Goal: Communication & Community: Answer question/provide support

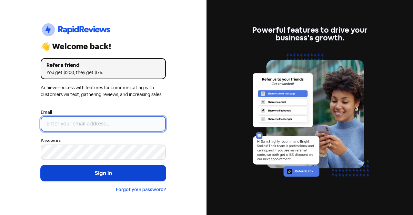
type input "[EMAIL_ADDRESS][DOMAIN_NAME]"
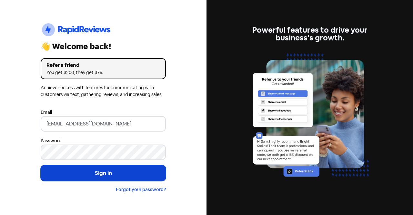
click at [116, 176] on button "Sign in" at bounding box center [103, 173] width 125 height 16
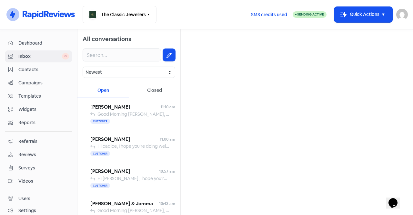
click at [44, 43] on span "Dashboard" at bounding box center [43, 43] width 51 height 7
click at [23, 43] on span "Dashboard" at bounding box center [43, 43] width 51 height 7
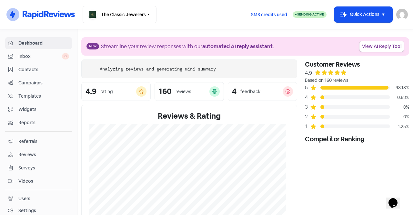
click at [23, 52] on link "Inbox 0" at bounding box center [38, 56] width 67 height 12
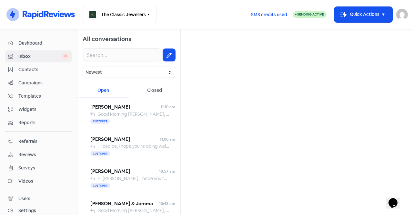
click at [26, 68] on span "Contacts" at bounding box center [43, 69] width 51 height 7
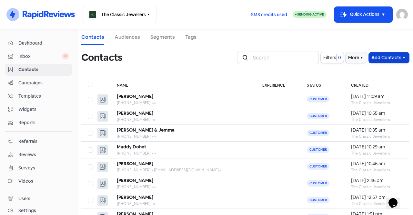
click at [379, 56] on button "Add Contacts" at bounding box center [389, 57] width 40 height 11
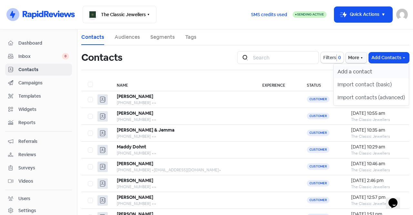
click at [360, 70] on button "Add a contact" at bounding box center [371, 71] width 75 height 13
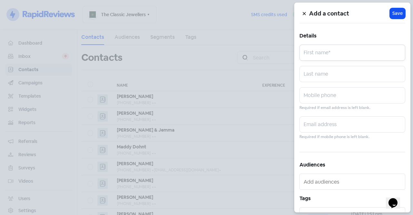
click at [330, 58] on input "text" at bounding box center [353, 53] width 106 height 16
type input "Tracey"
type input "Zehle"
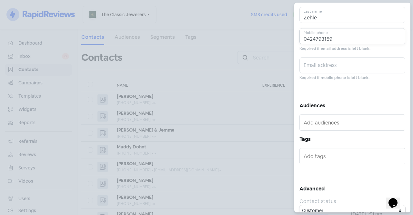
scroll to position [68, 0]
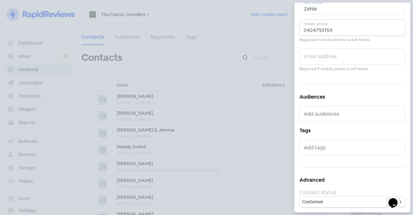
type input "0424793159"
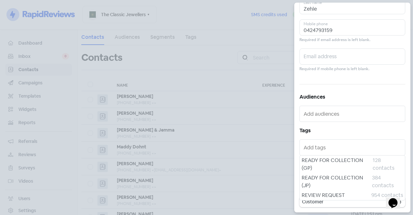
click at [352, 149] on input "text" at bounding box center [353, 147] width 99 height 10
click at [346, 139] on div at bounding box center [353, 147] width 106 height 16
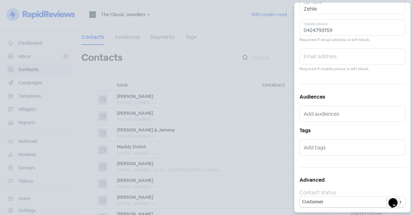
click at [349, 133] on h5 "Tags" at bounding box center [353, 131] width 106 height 10
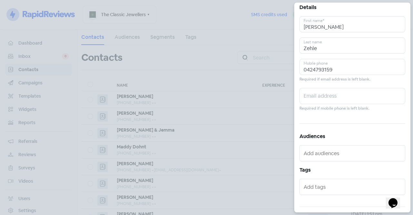
scroll to position [0, 0]
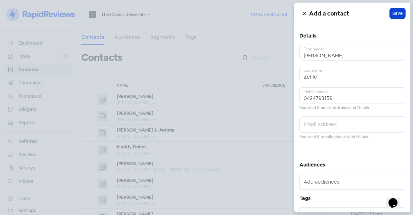
click at [393, 16] on span "Save" at bounding box center [398, 13] width 10 height 7
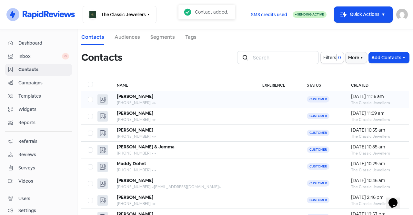
click at [144, 99] on div "Tracey Zehle" at bounding box center [183, 96] width 133 height 7
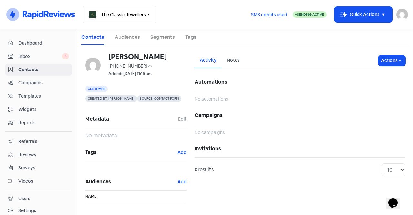
click at [33, 55] on span "Inbox" at bounding box center [40, 56] width 44 height 7
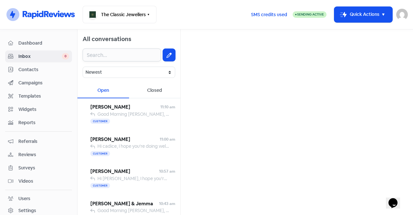
click at [120, 54] on input "text" at bounding box center [122, 54] width 78 height 13
click at [163, 52] on button at bounding box center [169, 55] width 12 height 12
click at [202, 43] on input "text" at bounding box center [297, 41] width 222 height 13
type input "tracey zeh"
click at [223, 67] on div "+61424793159" at bounding box center [214, 70] width 44 height 8
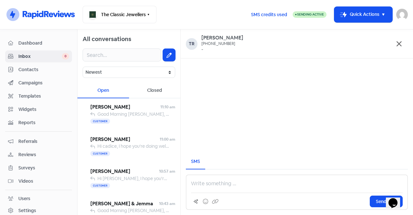
click at [221, 181] on p at bounding box center [297, 184] width 212 height 8
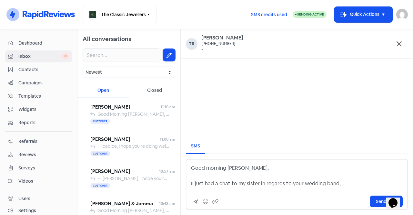
click at [233, 167] on p "Good morning Ms Zehle, II just had a chat to my sister in regards to your weddi…" at bounding box center [297, 175] width 212 height 23
click at [231, 169] on p "Good morning Ms Zehle, II just had a chat to my sister in regards to your weddi…" at bounding box center [297, 175] width 212 height 23
click at [342, 182] on p "Good morning Mrs Zehle, II just had a chat to my sister in regards to your wedd…" at bounding box center [297, 175] width 212 height 23
click at [193, 182] on p "Good morning Mrs Zehle, II just had a chat to my sister in regards to your wedd…" at bounding box center [297, 175] width 212 height 23
click at [340, 185] on p "Good morning Mrs Zehle, I just had a chat to my sister in regards to your weddi…" at bounding box center [297, 175] width 212 height 23
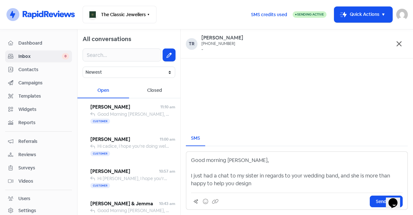
click at [336, 182] on p "Good morning Mrs Zehle, I just had a chat to my sister in regards to your weddi…" at bounding box center [297, 171] width 212 height 31
click at [262, 185] on p "Good morning Mrs Zehle, I just had a chat to my sister in regards to your weddi…" at bounding box center [297, 171] width 212 height 31
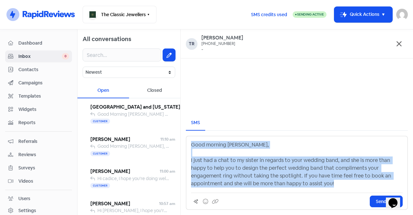
drag, startPoint x: 291, startPoint y: 183, endPoint x: 188, endPoint y: 142, distance: 110.3
click at [188, 142] on div "Good morning Mrs Zehle, I just had a chat to my sister in regards to your weddi…" at bounding box center [297, 173] width 222 height 74
copy p "Good morning Mrs Zehle, I just had a chat to my sister in regards to your weddi…"
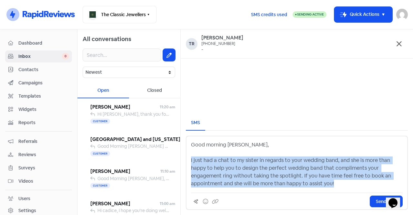
drag, startPoint x: 281, startPoint y: 182, endPoint x: 189, endPoint y: 159, distance: 95.6
click at [189, 159] on div "Good morning Mrs Zehle, I just had a chat to my sister in regards to your weddi…" at bounding box center [297, 173] width 222 height 74
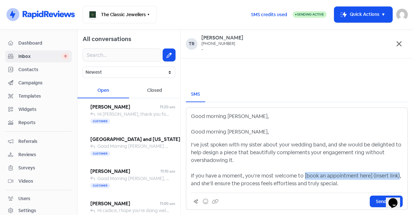
drag, startPoint x: 303, startPoint y: 175, endPoint x: 396, endPoint y: 173, distance: 93.1
click at [396, 173] on p "I’ve just spoken with my sister about your wedding band, and she would be delig…" at bounding box center [297, 164] width 212 height 47
click at [348, 184] on p "I’ve just spoken with my sister about your wedding band, and she would be delig…" at bounding box center [297, 164] width 212 height 47
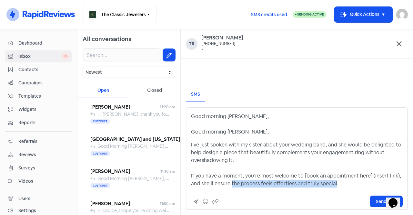
drag, startPoint x: 336, startPoint y: 184, endPoint x: 232, endPoint y: 186, distance: 103.4
click at [232, 186] on p "I’ve just spoken with my sister about your wedding band, and she would be delig…" at bounding box center [297, 164] width 212 height 47
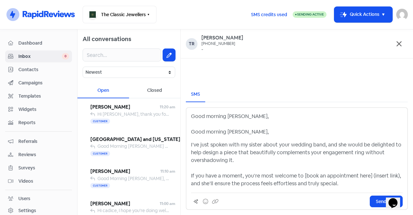
click at [288, 178] on p "I’ve just spoken with my sister about your wedding band, and she would be delig…" at bounding box center [297, 164] width 212 height 47
click at [340, 183] on p "I’ve just spoken with my sister about your wedding band, and she would be delig…" at bounding box center [297, 164] width 212 height 47
click at [305, 175] on p "I’ve just spoken with my sister about your wedding band, and she would be delig…" at bounding box center [297, 164] width 212 height 47
drag, startPoint x: 367, startPoint y: 176, endPoint x: 394, endPoint y: 174, distance: 27.8
click at [394, 174] on p "I’ve just spoken with my sister about your wedding band, and she would be delig…" at bounding box center [297, 164] width 212 height 47
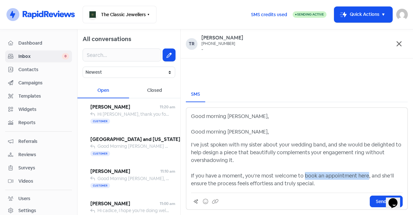
drag, startPoint x: 366, startPoint y: 174, endPoint x: 302, endPoint y: 175, distance: 63.6
click at [302, 175] on p "I’ve just spoken with my sister about your wedding band, and she would be delig…" at bounding box center [297, 164] width 212 height 47
click at [213, 199] on icon at bounding box center [215, 201] width 6 height 6
click at [308, 175] on p "I’ve just spoken with my sister about your wedding band, and she would be delig…" at bounding box center [297, 164] width 212 height 47
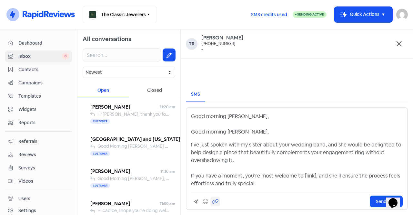
click at [219, 199] on button at bounding box center [216, 201] width 10 height 10
click at [218, 199] on icon at bounding box center [215, 201] width 6 height 5
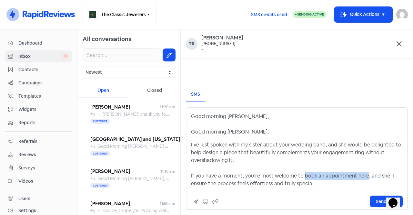
drag, startPoint x: 312, startPoint y: 175, endPoint x: 317, endPoint y: 175, distance: 5.5
click at [317, 175] on p "I’ve just spoken with my sister about your wedding band, and she would be delig…" at bounding box center [297, 164] width 212 height 47
drag, startPoint x: 302, startPoint y: 175, endPoint x: 365, endPoint y: 173, distance: 63.0
click at [365, 173] on p "I’ve just spoken with my sister about your wedding band, and she would be delig…" at bounding box center [297, 164] width 212 height 47
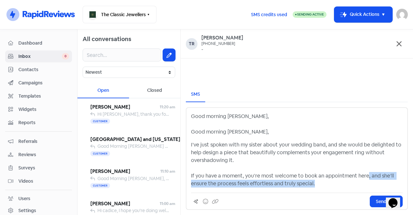
drag, startPoint x: 335, startPoint y: 185, endPoint x: 365, endPoint y: 177, distance: 30.8
click at [365, 177] on p "I’ve just spoken with my sister about your wedding band, and she would be delig…" at bounding box center [297, 164] width 212 height 47
click at [349, 183] on p "I’ve just spoken with my sister about your wedding band, and she would be delig…" at bounding box center [297, 164] width 212 height 47
drag, startPoint x: 327, startPoint y: 182, endPoint x: 365, endPoint y: 173, distance: 39.8
click at [365, 173] on p "I’ve just spoken with my sister about your wedding band, and she would be delig…" at bounding box center [297, 164] width 212 height 47
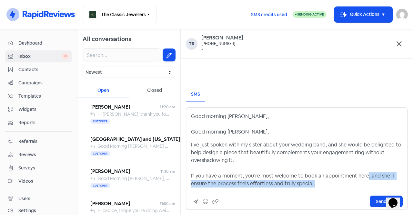
click at [353, 183] on p "I’ve just spoken with my sister about your wedding band, and she would be delig…" at bounding box center [297, 164] width 212 height 47
drag, startPoint x: 353, startPoint y: 183, endPoint x: 367, endPoint y: 175, distance: 16.1
click at [367, 175] on p "I’ve just spoken with my sister about your wedding band, and she would be delig…" at bounding box center [297, 164] width 212 height 47
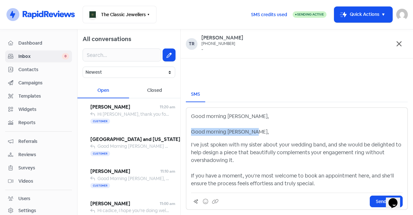
drag, startPoint x: 257, startPoint y: 130, endPoint x: 184, endPoint y: 130, distance: 72.3
click at [184, 130] on div "SMS Good morning Mrs Zehle, Good morning Mrs Zehle, I’ve just spoken with my si…" at bounding box center [297, 148] width 233 height 133
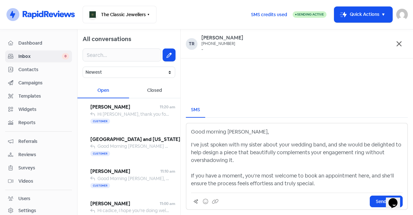
click at [330, 184] on p "I’ve just spoken with my sister about your wedding band, and she would be delig…" at bounding box center [297, 164] width 212 height 47
click at [324, 175] on p "I’ve just spoken with my sister about your wedding band, and she would be delig…" at bounding box center [297, 164] width 212 height 47
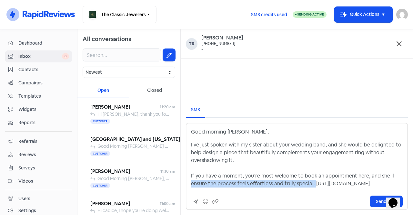
drag, startPoint x: 316, startPoint y: 175, endPoint x: 192, endPoint y: 176, distance: 123.4
click at [192, 176] on p "I’ve just spoken with my sister about your wedding band, and she would be delig…" at bounding box center [297, 164] width 212 height 47
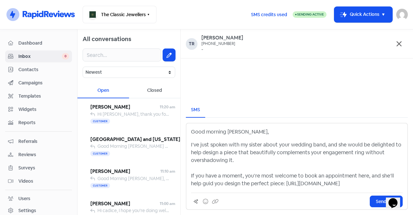
click at [202, 185] on p "I’ve just spoken with my sister about your wedding band, and she would be delig…" at bounding box center [297, 164] width 212 height 47
click at [215, 183] on p "I’ve just spoken with my sister about your wedding band, and she would be delig…" at bounding box center [297, 164] width 212 height 47
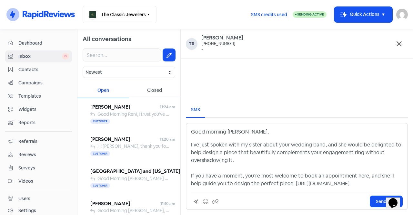
drag, startPoint x: 395, startPoint y: 184, endPoint x: 180, endPoint y: 147, distance: 218.3
click at [180, 147] on div "All conversations Newest Unread Read Flagged Unflagged Open Closed Reni Petrie …" at bounding box center [246, 121] width 336 height 185
copy p "I’ve just spoken with my sister about your wedding band, and she would be delig…"
click at [28, 65] on link "Contacts" at bounding box center [38, 70] width 67 height 12
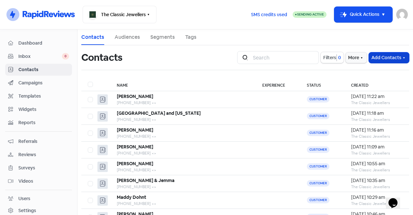
click at [371, 57] on button "Add Contacts" at bounding box center [389, 57] width 40 height 11
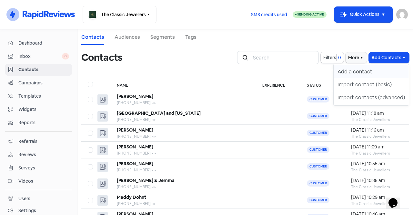
click at [338, 72] on button "Add a contact" at bounding box center [371, 71] width 75 height 13
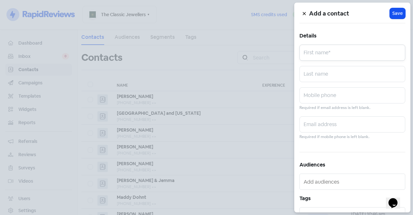
click at [314, 50] on input "text" at bounding box center [353, 53] width 106 height 16
type input "Jason"
click at [316, 73] on input "text" at bounding box center [353, 74] width 106 height 16
type input "Heng"
click at [316, 94] on input "text" at bounding box center [353, 95] width 106 height 16
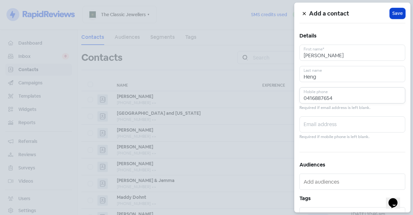
type input "0416887654"
click at [394, 16] on span "Save" at bounding box center [398, 13] width 10 height 7
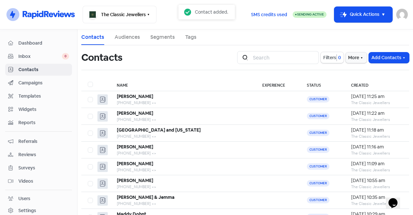
click at [33, 57] on span "Inbox" at bounding box center [40, 56] width 44 height 7
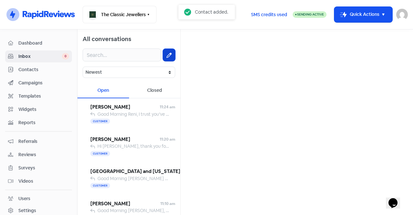
click at [168, 56] on button at bounding box center [169, 55] width 12 height 12
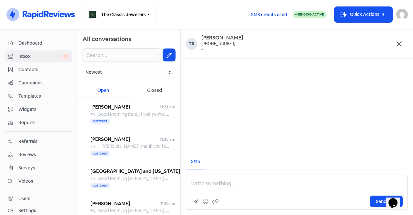
click at [110, 54] on input "text" at bounding box center [122, 54] width 78 height 13
click at [164, 52] on button at bounding box center [169, 55] width 12 height 12
click at [399, 45] on icon at bounding box center [399, 43] width 5 height 5
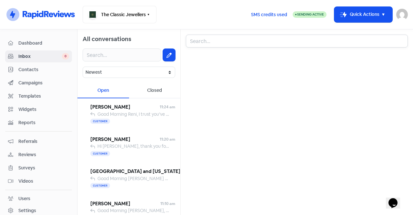
click at [196, 43] on input "text" at bounding box center [297, 41] width 222 height 13
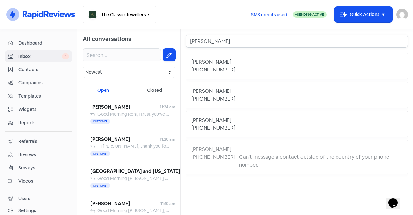
type input "jason"
click at [240, 66] on div "+61416887654 -" at bounding box center [297, 70] width 211 height 8
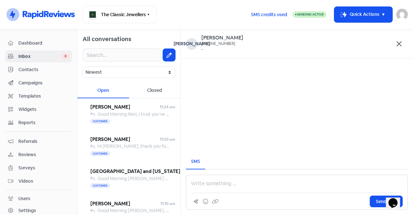
drag, startPoint x: 214, startPoint y: 186, endPoint x: 207, endPoint y: 184, distance: 7.5
click at [207, 184] on p at bounding box center [297, 184] width 212 height 8
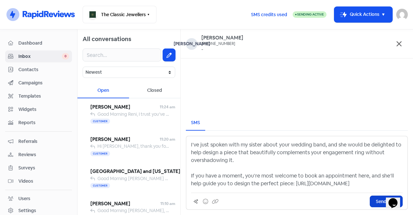
click at [371, 203] on button "Send SMS" at bounding box center [386, 201] width 33 height 12
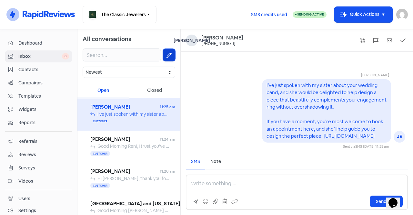
click at [170, 51] on button at bounding box center [169, 55] width 12 height 12
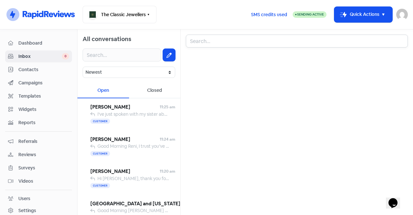
click at [213, 43] on input "text" at bounding box center [297, 41] width 222 height 13
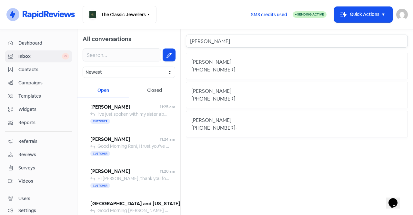
type input "tracey"
click at [227, 63] on div "Tracey Zehle" at bounding box center [297, 62] width 211 height 8
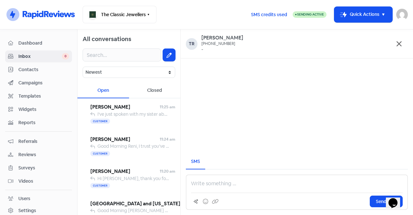
click at [218, 188] on div "Send SMS" at bounding box center [297, 191] width 222 height 35
click at [221, 185] on p at bounding box center [297, 184] width 212 height 8
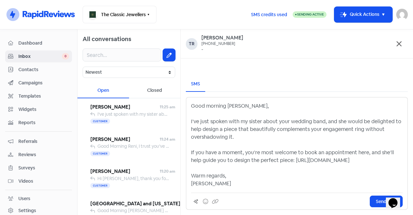
click at [279, 161] on p "Good morning Mrs Zehle, I’ve just spoken with my sister about your wedding band…" at bounding box center [297, 144] width 212 height 85
click at [204, 106] on p "Good morning Mrs Zehle, I’ve just spoken with my sister about your wedding band…" at bounding box center [297, 144] width 212 height 85
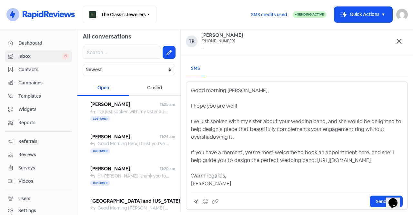
scroll to position [10, 0]
click at [225, 182] on p "Good morning Mrs Zehle, I hope you are well! I’ve just spoken with my sister ab…" at bounding box center [297, 137] width 212 height 101
click at [315, 158] on p "Good morning Mrs Zehle, I hope you are well! I’ve just spoken with my sister ab…" at bounding box center [297, 137] width 212 height 101
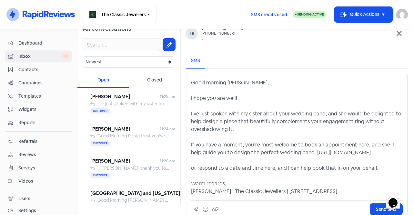
click at [217, 175] on p "Good morning Mrs Zehle, I hope you are well! I’ve just spoken with my sister ab…" at bounding box center [297, 137] width 212 height 116
click at [265, 176] on p "Good morning Mrs Zehle, I hope you are well! I’ve just spoken with my sister ab…" at bounding box center [297, 137] width 212 height 116
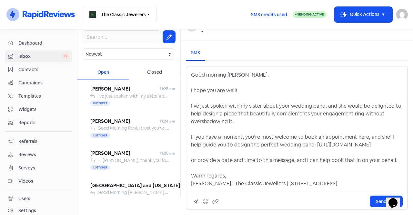
click at [355, 185] on p "Good morning Mrs Zehle, I hope you are well! I’ve just spoken with my sister ab…" at bounding box center [297, 129] width 212 height 116
click at [392, 159] on p "Good morning Mrs Zehle, I hope you are well! I’ve just spoken with my sister ab…" at bounding box center [297, 129] width 212 height 116
click at [371, 200] on button "Send SMS" at bounding box center [386, 201] width 33 height 12
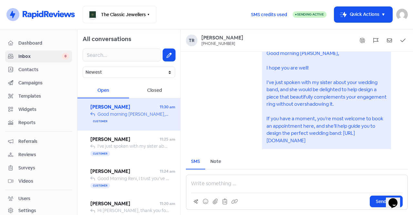
scroll to position [-55, 0]
